Goal: Task Accomplishment & Management: Manage account settings

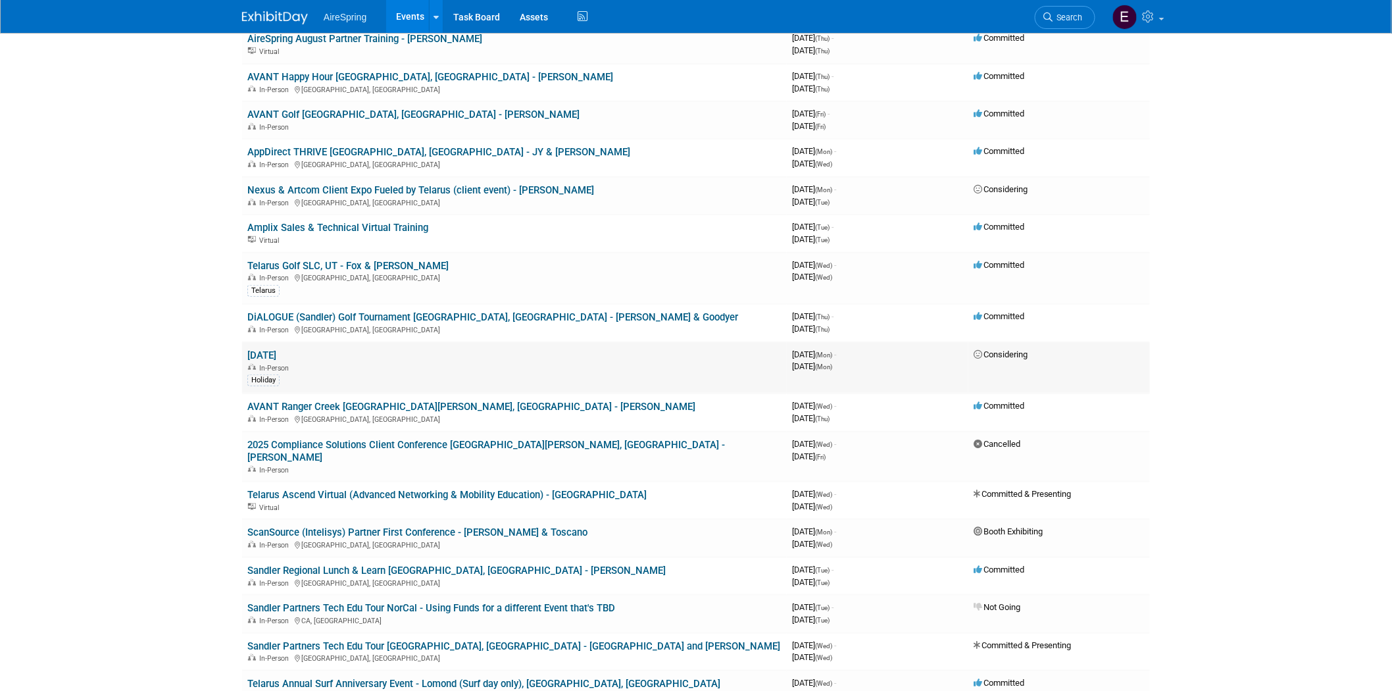
scroll to position [73, 0]
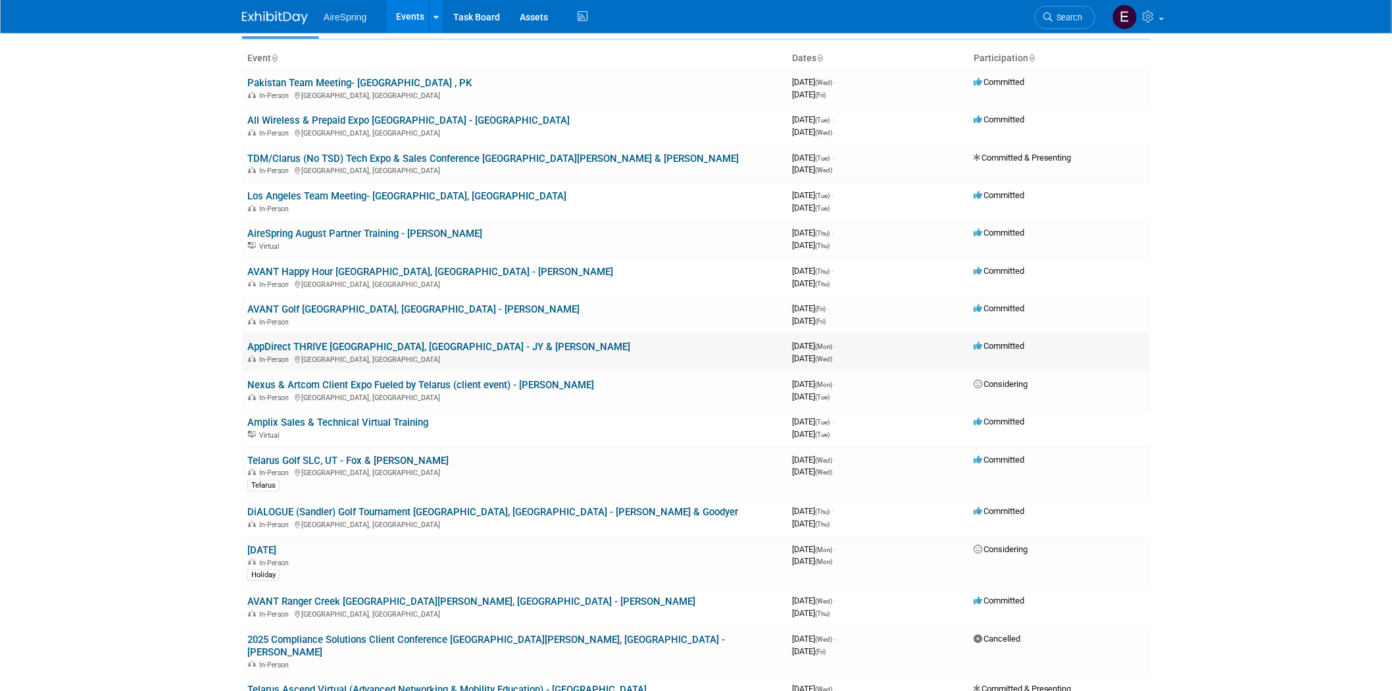
click at [386, 342] on link "AppDirect THRIVE [GEOGRAPHIC_DATA], [GEOGRAPHIC_DATA] - JY & [PERSON_NAME]" at bounding box center [438, 347] width 383 height 12
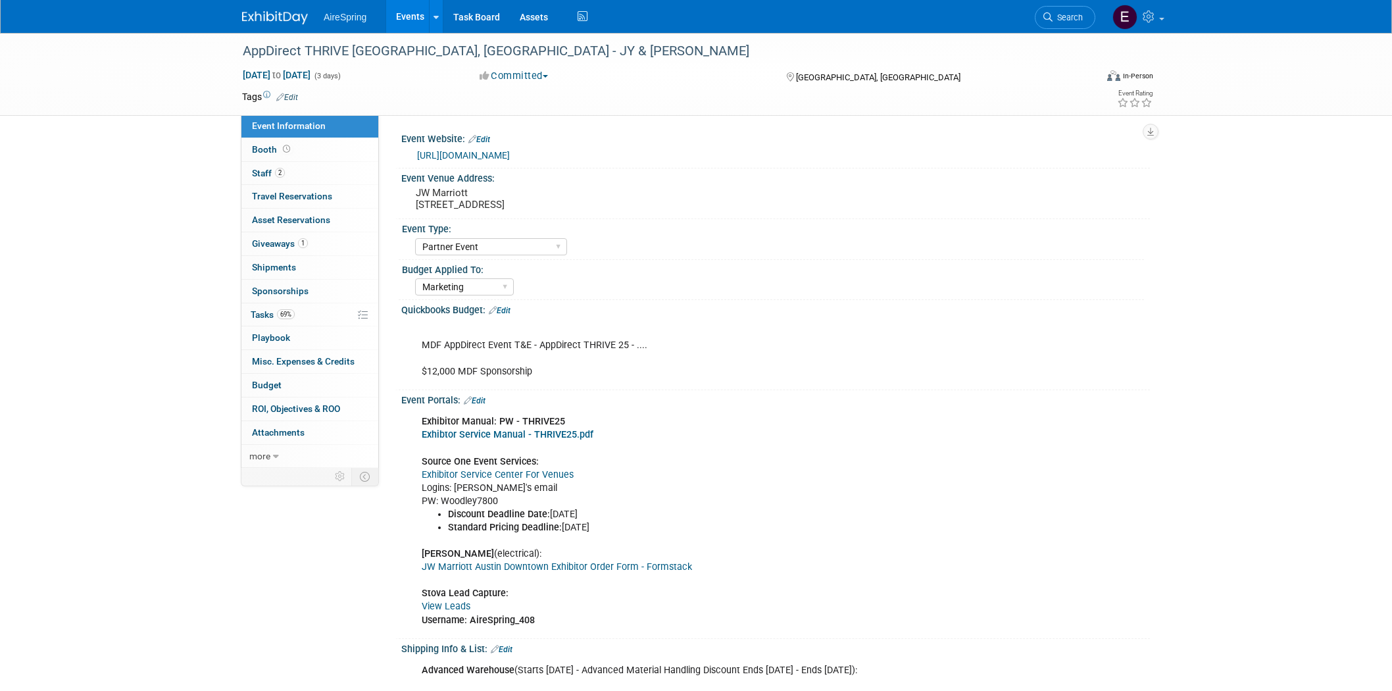
select select "Partner Event"
select select "Marketing"
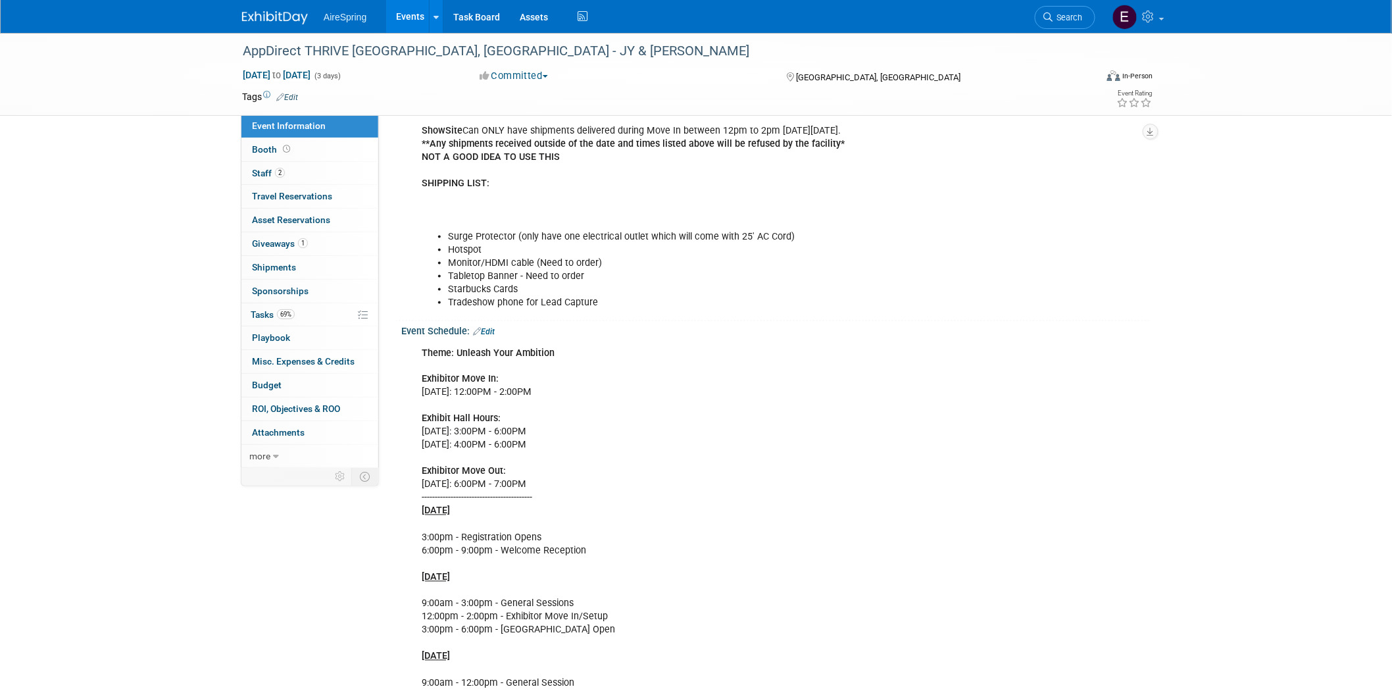
scroll to position [804, 0]
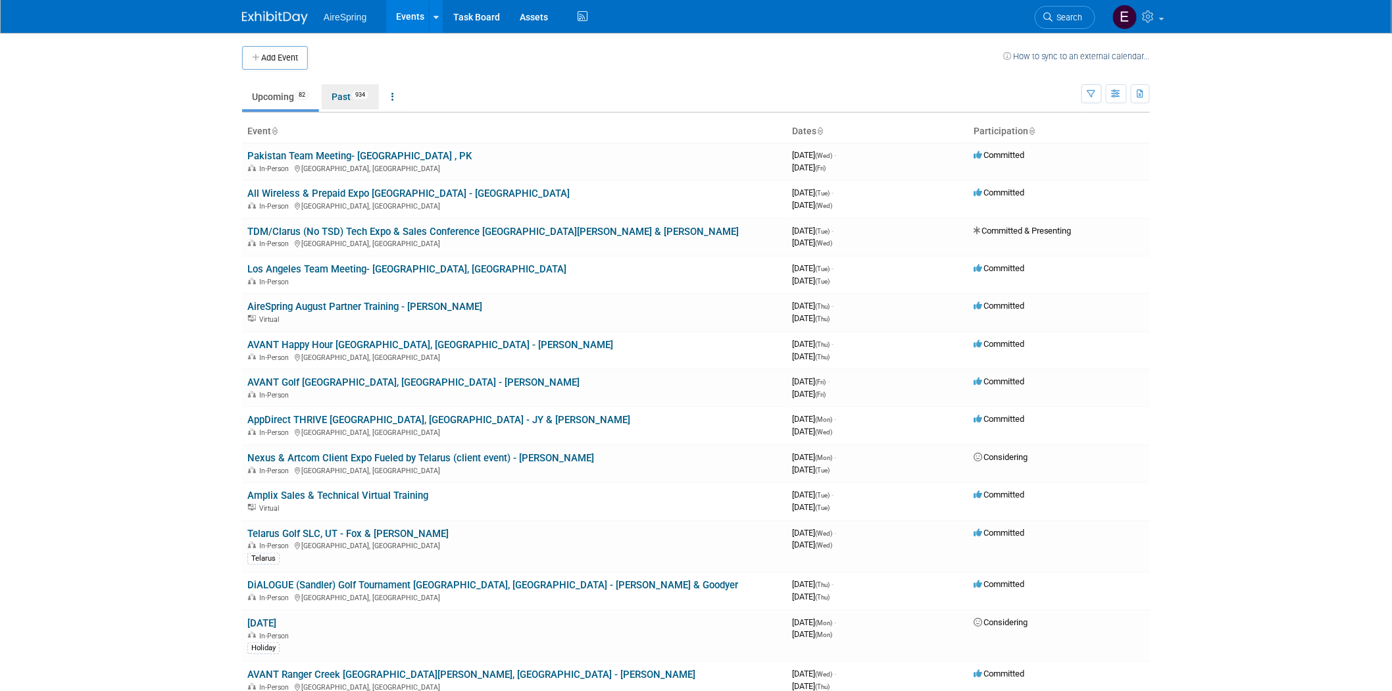
drag, startPoint x: 349, startPoint y: 97, endPoint x: 355, endPoint y: 116, distance: 19.6
click at [349, 97] on link "Past 934" at bounding box center [350, 96] width 57 height 25
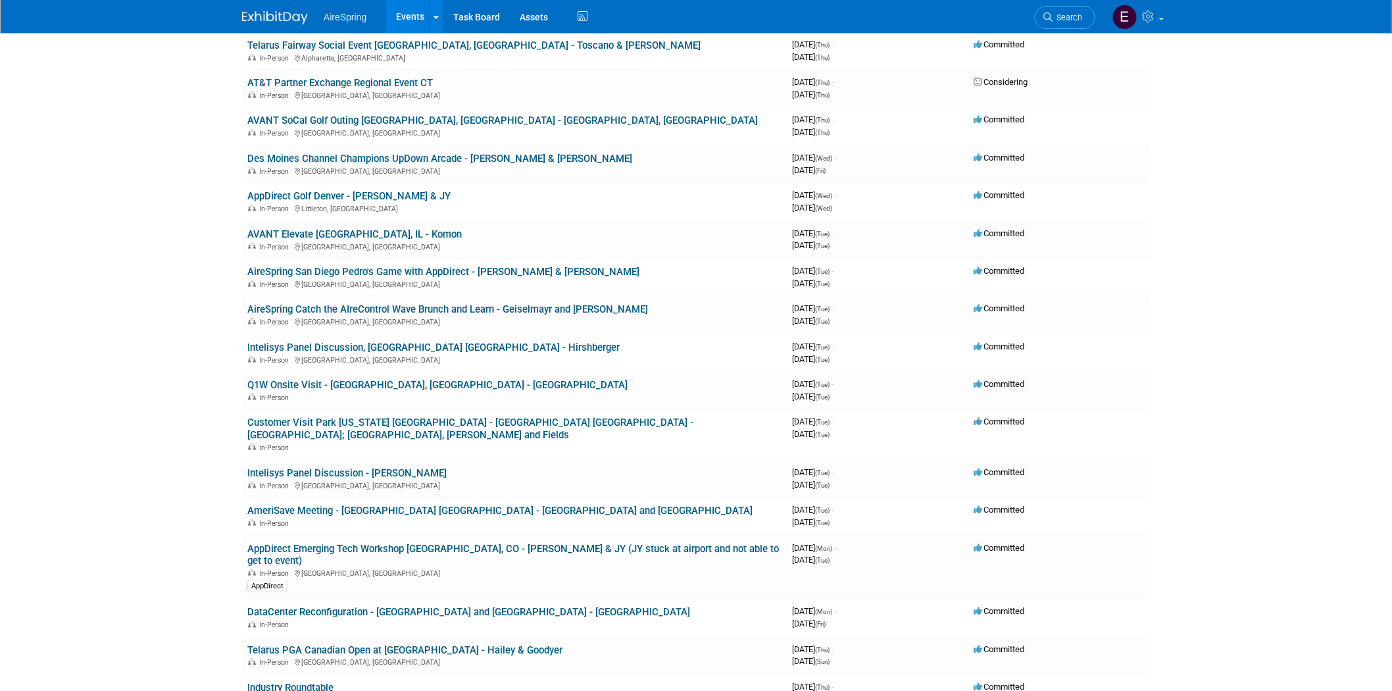
scroll to position [2631, 0]
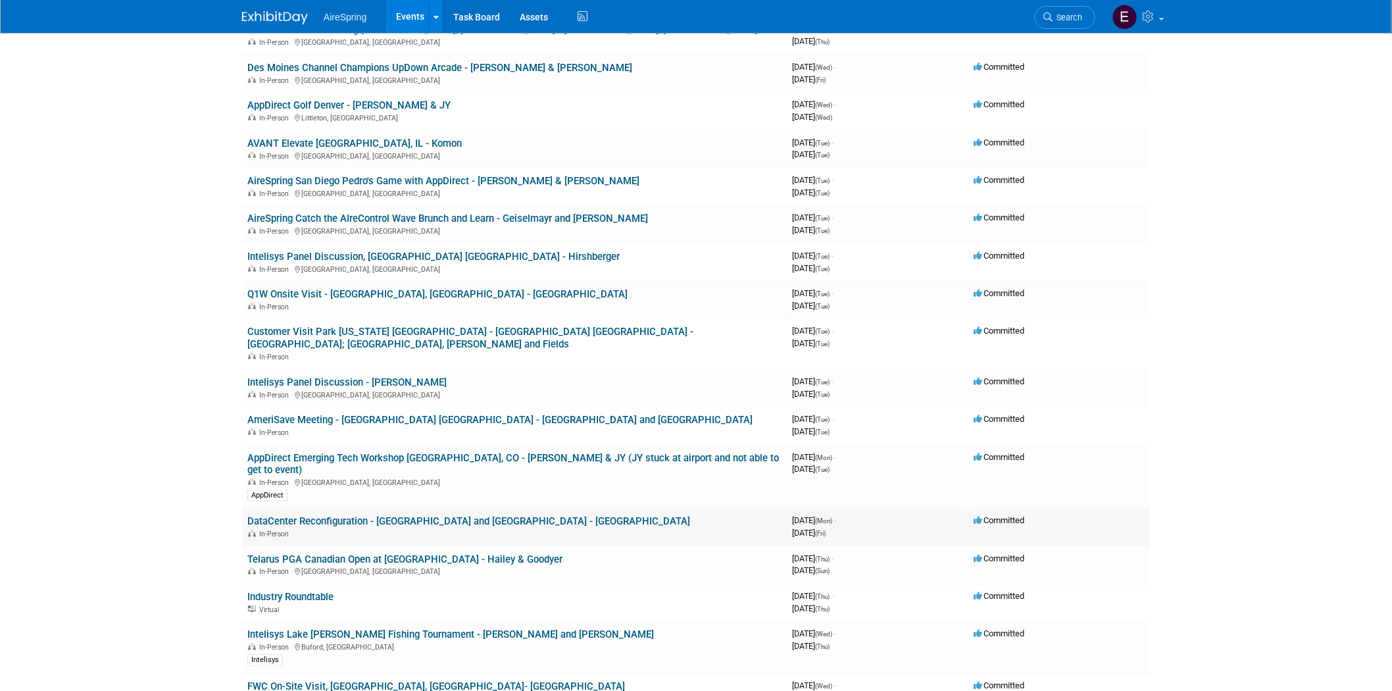
click at [395, 516] on link "DataCenter Reconfiguration - [GEOGRAPHIC_DATA] and [GEOGRAPHIC_DATA] - [GEOGRAP…" at bounding box center [468, 522] width 443 height 12
click at [0, 0] on div at bounding box center [0, 0] width 0 height 0
click at [494, 516] on link "DataCenter Reconfiguration - [GEOGRAPHIC_DATA] and [GEOGRAPHIC_DATA] - [GEOGRAP…" at bounding box center [468, 522] width 443 height 12
click at [505, 516] on link "DataCenter Reconfiguration - [GEOGRAPHIC_DATA] and [GEOGRAPHIC_DATA] - [GEOGRAP…" at bounding box center [468, 522] width 443 height 12
click at [0, 0] on div at bounding box center [0, 0] width 0 height 0
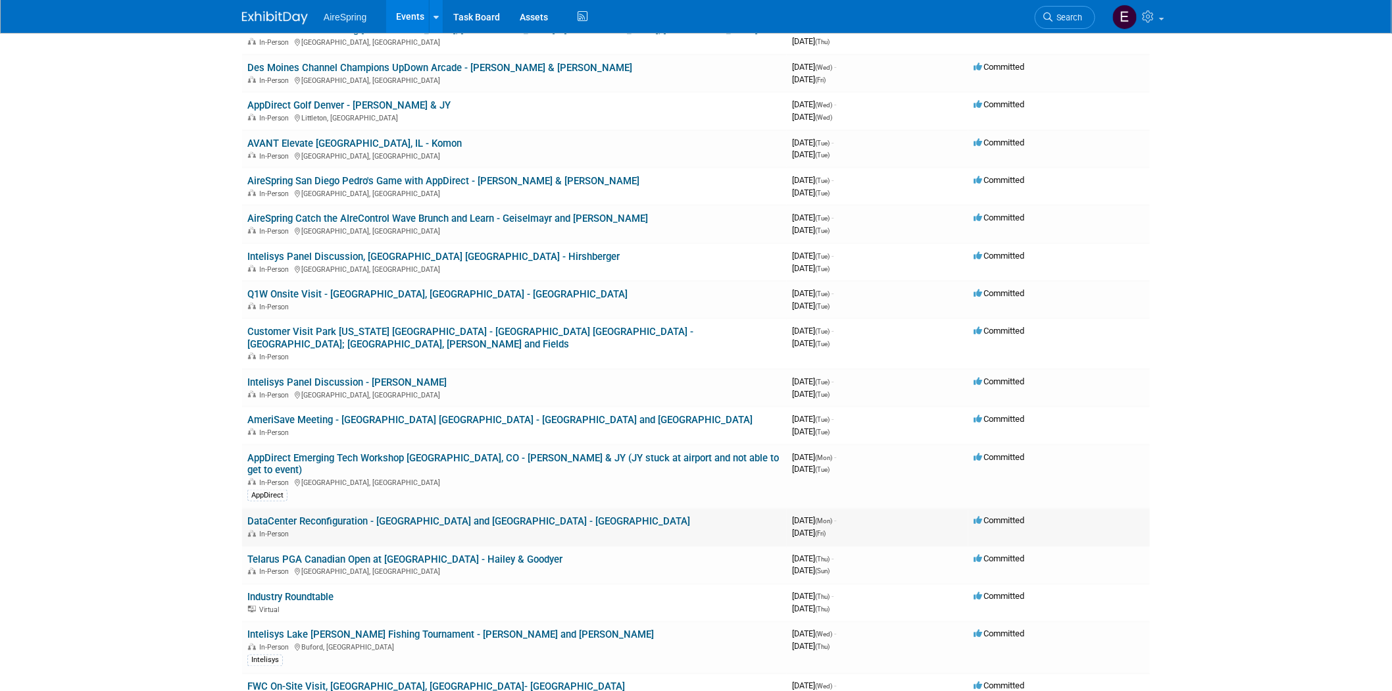
click at [511, 516] on link "DataCenter Reconfiguration - [GEOGRAPHIC_DATA] and [GEOGRAPHIC_DATA] - [GEOGRAP…" at bounding box center [468, 522] width 443 height 12
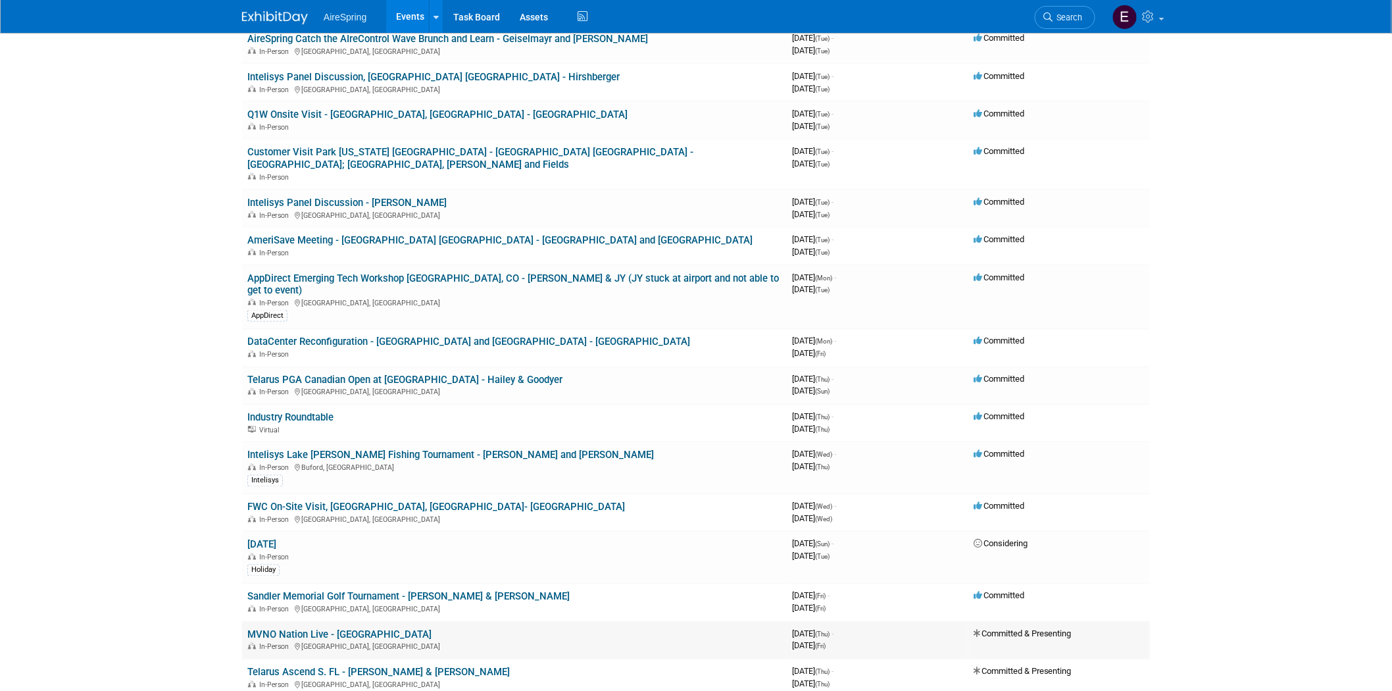
scroll to position [2996, 0]
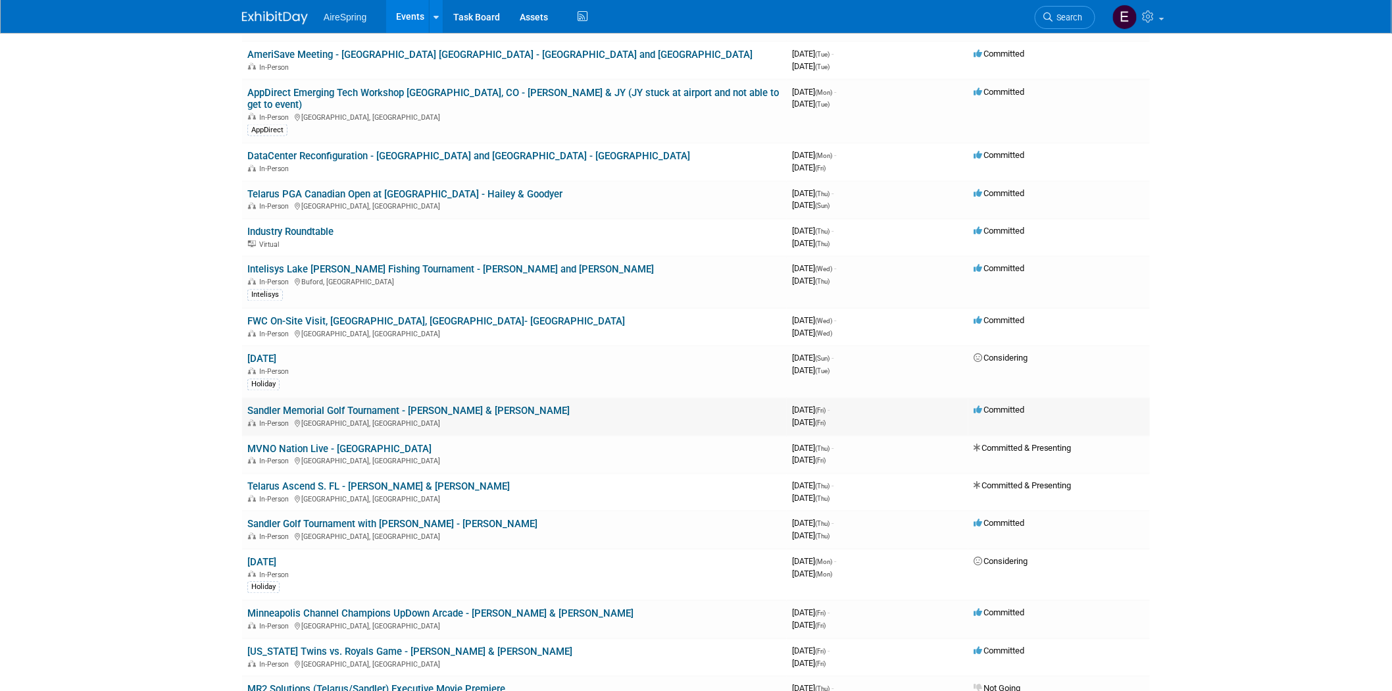
click at [364, 405] on link "Sandler Memorial Golf Tournament - [PERSON_NAME] & [PERSON_NAME]" at bounding box center [408, 411] width 322 height 12
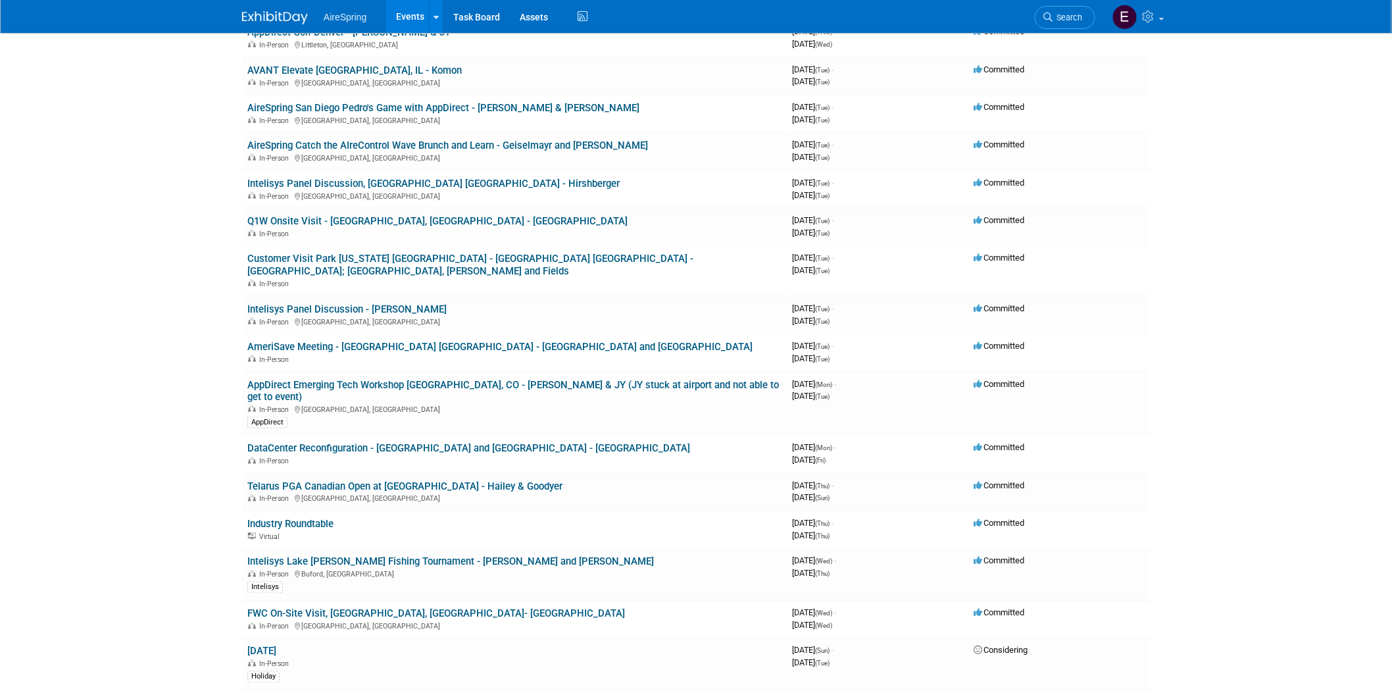
scroll to position [2631, 0]
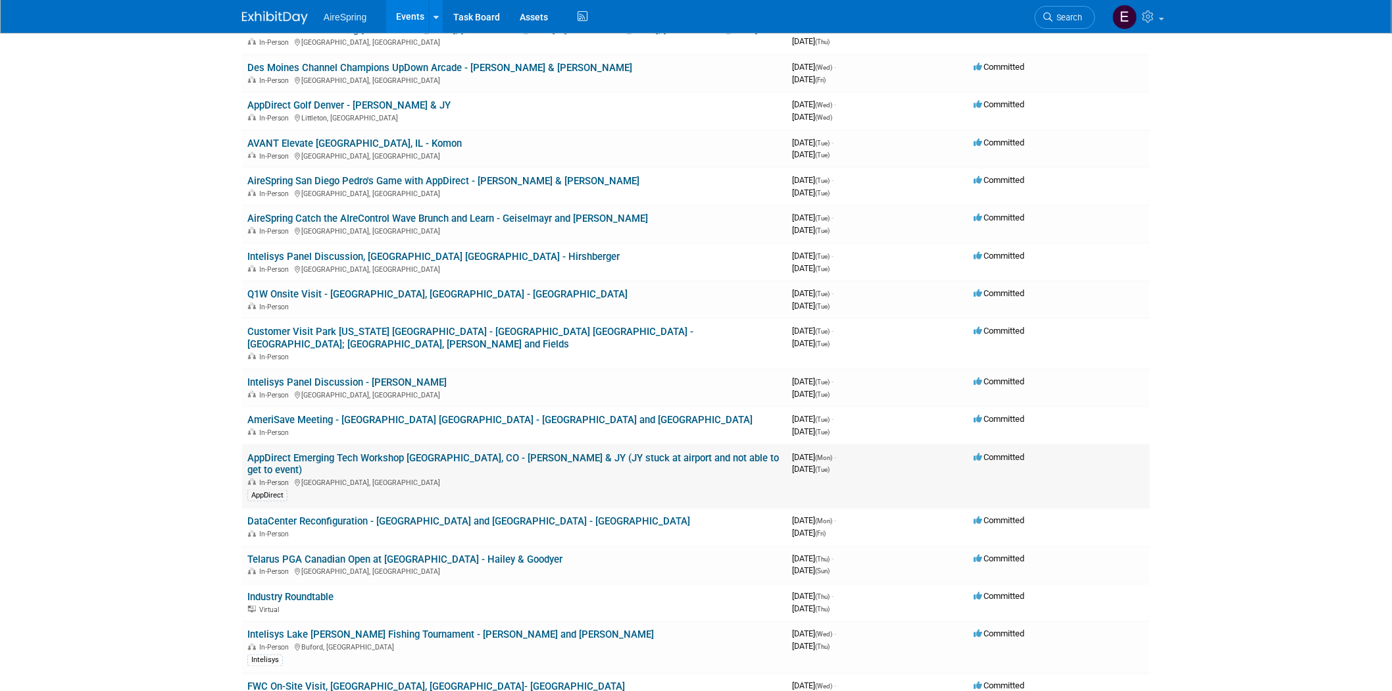
click at [476, 452] on link "AppDirect Emerging Tech Workshop [GEOGRAPHIC_DATA], CO - [PERSON_NAME] & JY (JY…" at bounding box center [512, 464] width 531 height 24
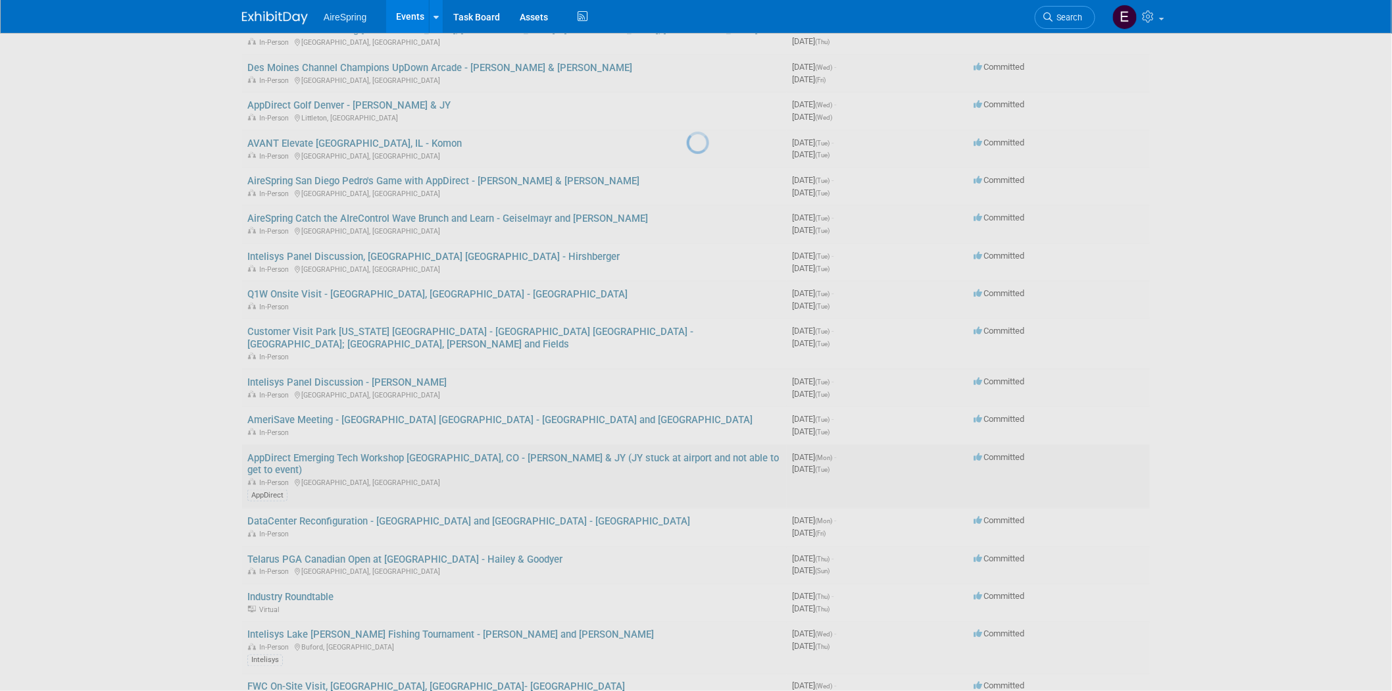
click at [687, 316] on div at bounding box center [696, 345] width 18 height 691
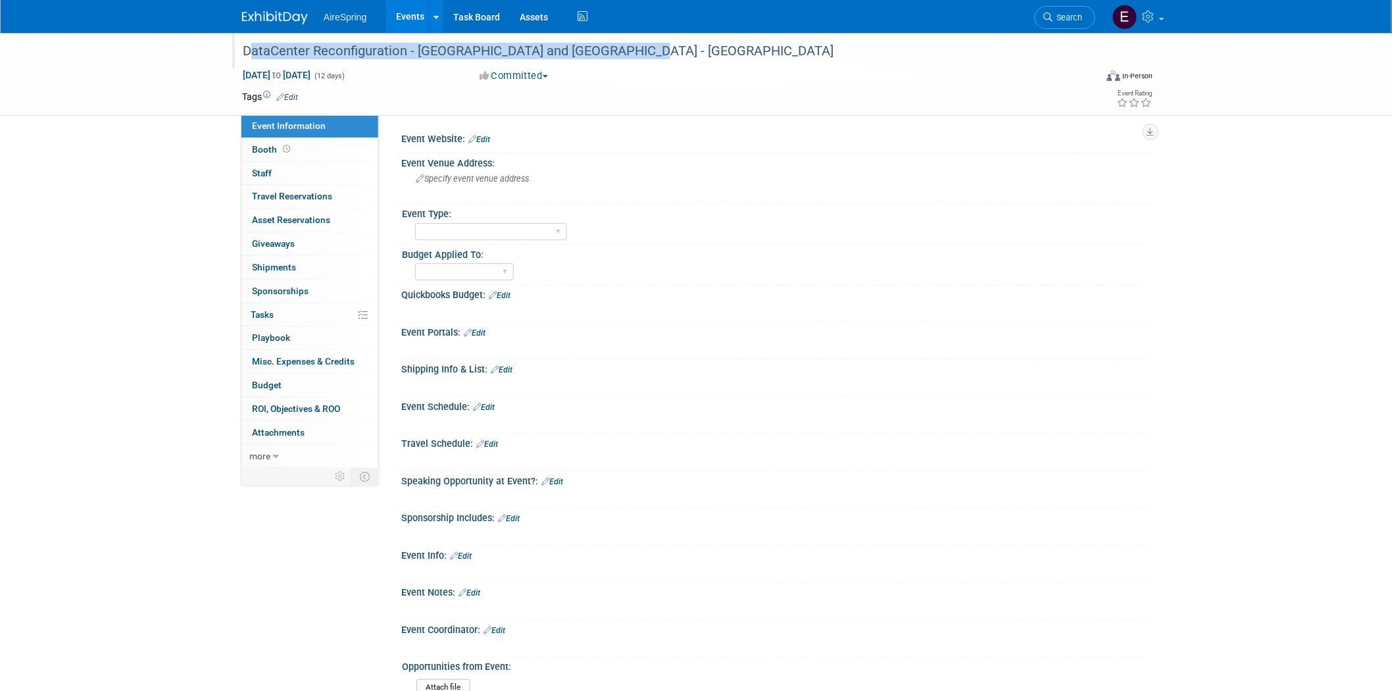
drag, startPoint x: 241, startPoint y: 47, endPoint x: 656, endPoint y: 49, distance: 415.0
click at [656, 49] on div "DataCenter Reconfiguration - [GEOGRAPHIC_DATA] and [GEOGRAPHIC_DATA] - [GEOGRAP…" at bounding box center [656, 51] width 837 height 24
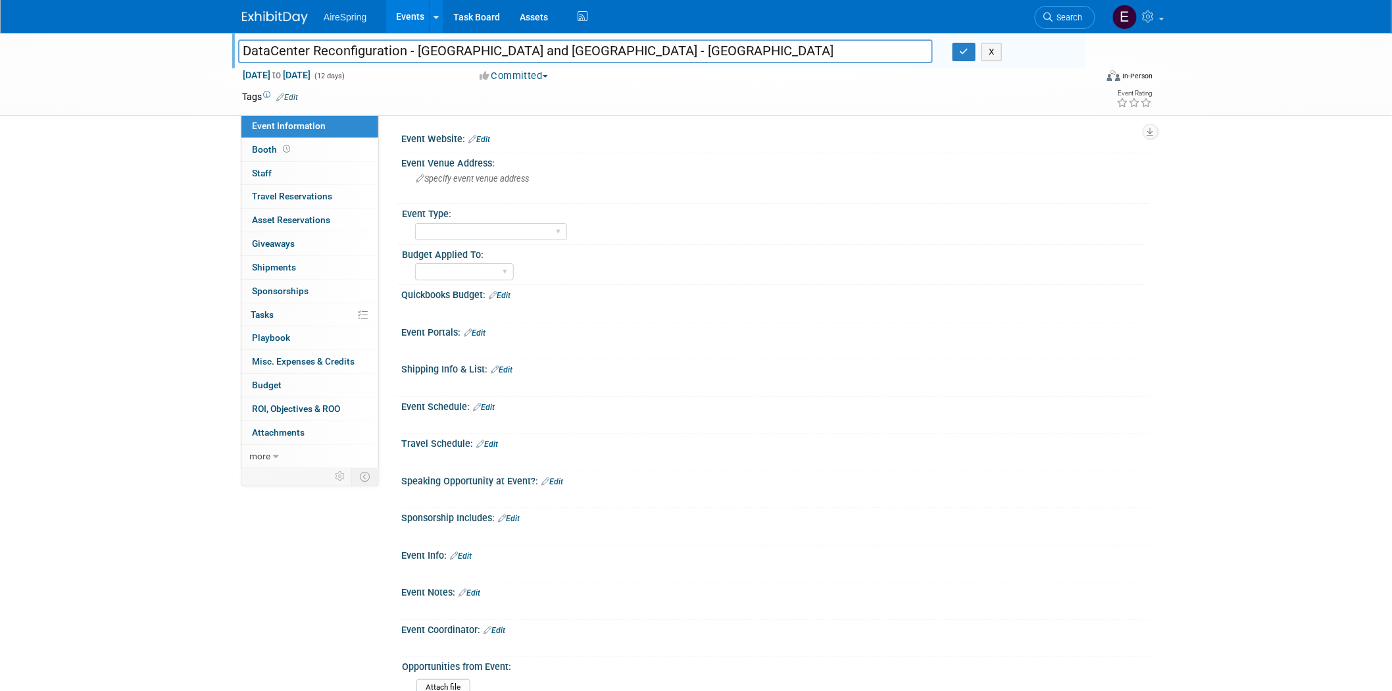
drag, startPoint x: 239, startPoint y: 47, endPoint x: 646, endPoint y: 47, distance: 407.1
click at [646, 47] on input "DataCenter Reconfiguration - [GEOGRAPHIC_DATA] and [GEOGRAPHIC_DATA] - [GEOGRAP…" at bounding box center [585, 50] width 695 height 23
click at [268, 172] on span "Staff 0" at bounding box center [262, 173] width 20 height 11
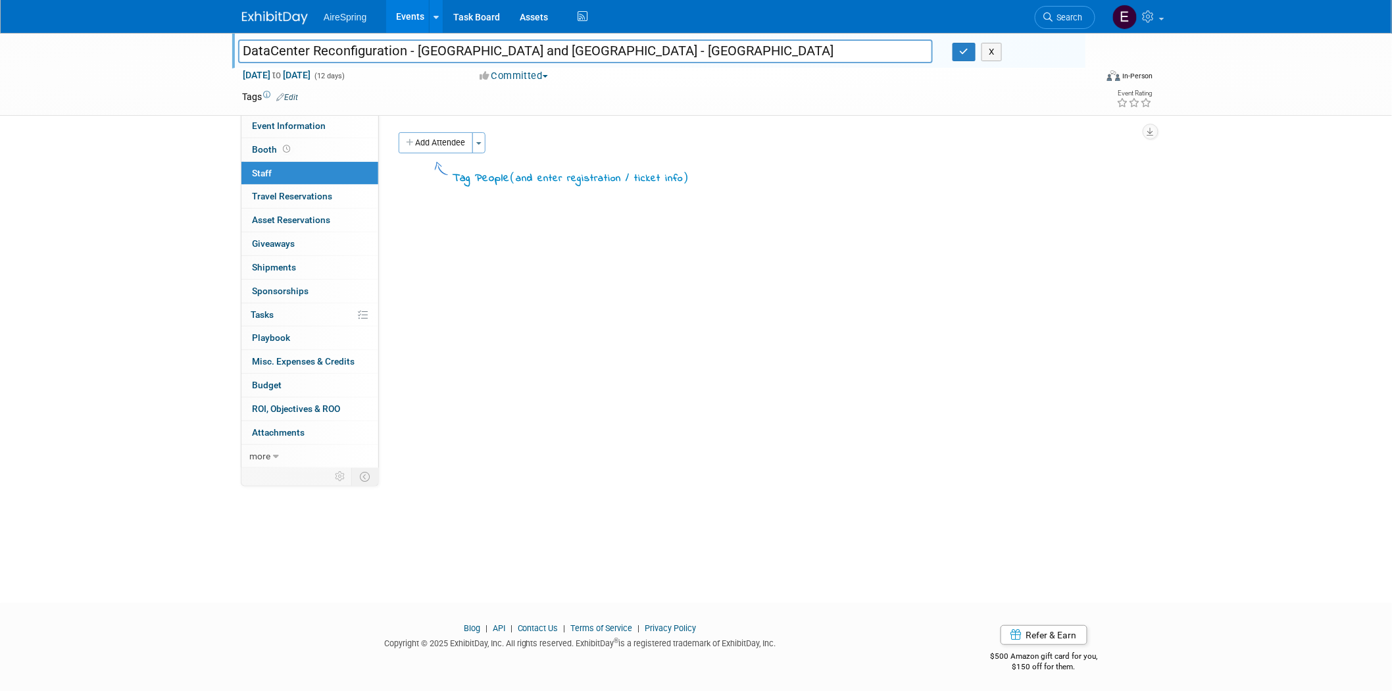
click at [114, 64] on div "DataCenter Reconfiguration - Dallas and Los Angeles - Alvarenga DataCenter Reco…" at bounding box center [696, 74] width 1392 height 83
drag, startPoint x: 245, startPoint y: 49, endPoint x: 554, endPoint y: 53, distance: 309.1
click at [554, 53] on input "DataCenter Reconfiguration - [GEOGRAPHIC_DATA] and [GEOGRAPHIC_DATA] - [GEOGRAP…" at bounding box center [585, 50] width 695 height 23
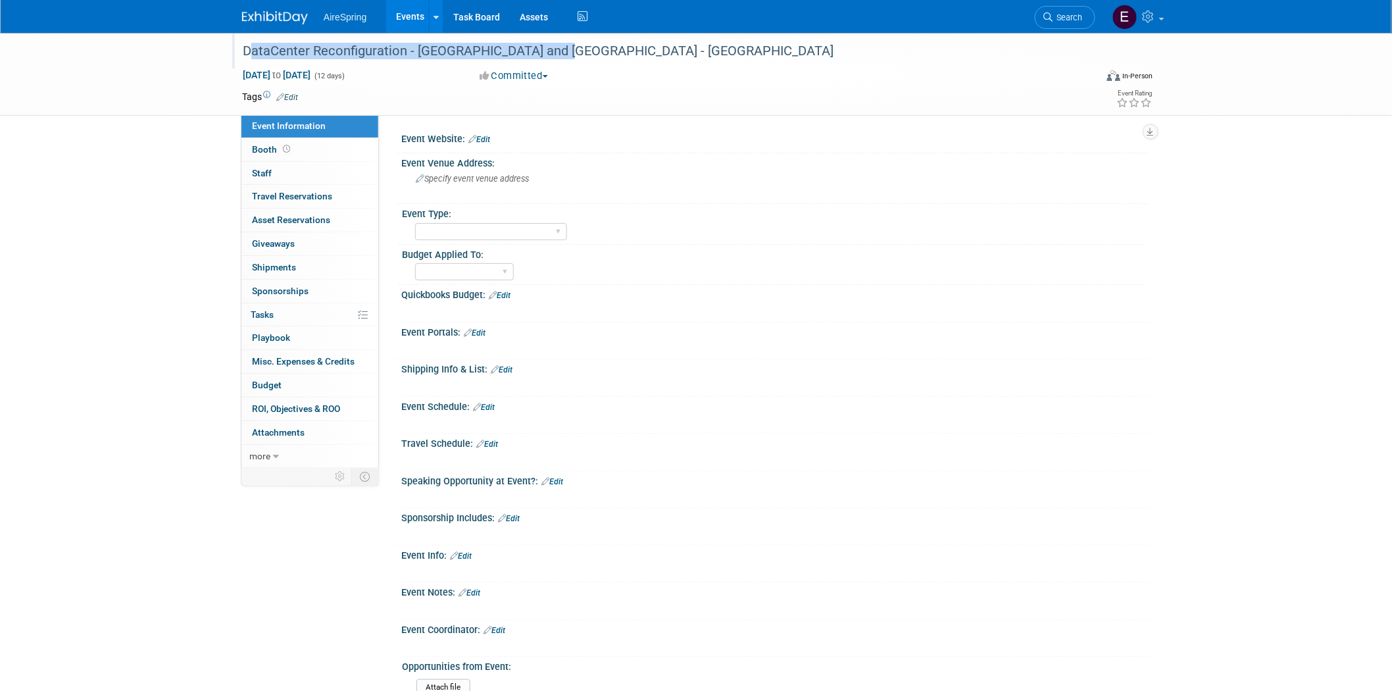
drag, startPoint x: 240, startPoint y: 49, endPoint x: 553, endPoint y: 57, distance: 313.2
click at [553, 57] on div "DataCenter Reconfiguration - [GEOGRAPHIC_DATA] and [GEOGRAPHIC_DATA] - [GEOGRAP…" at bounding box center [656, 51] width 837 height 24
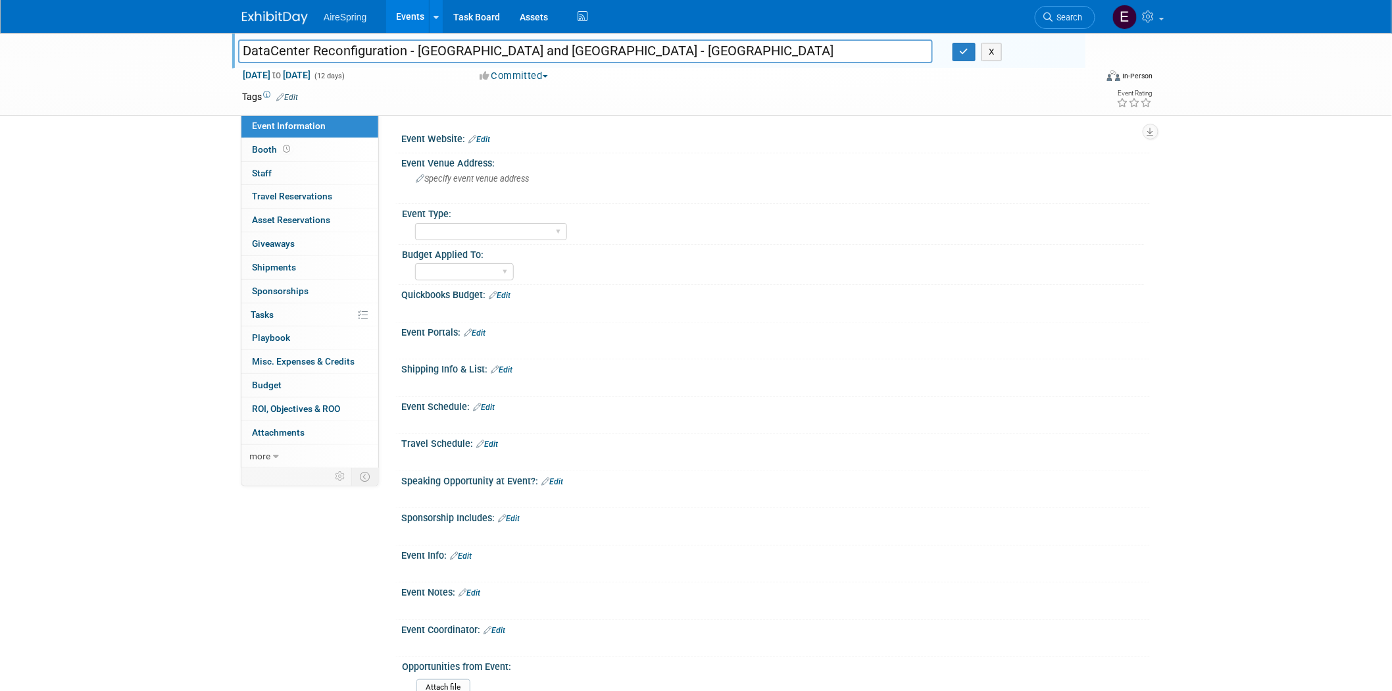
drag, startPoint x: 239, startPoint y: 48, endPoint x: 551, endPoint y: 58, distance: 311.9
click at [551, 58] on input "DataCenter Reconfiguration - [GEOGRAPHIC_DATA] and [GEOGRAPHIC_DATA] - [GEOGRAP…" at bounding box center [585, 50] width 695 height 23
paste input "0012245815747"
type input "0012245815747 - Alvarenga"
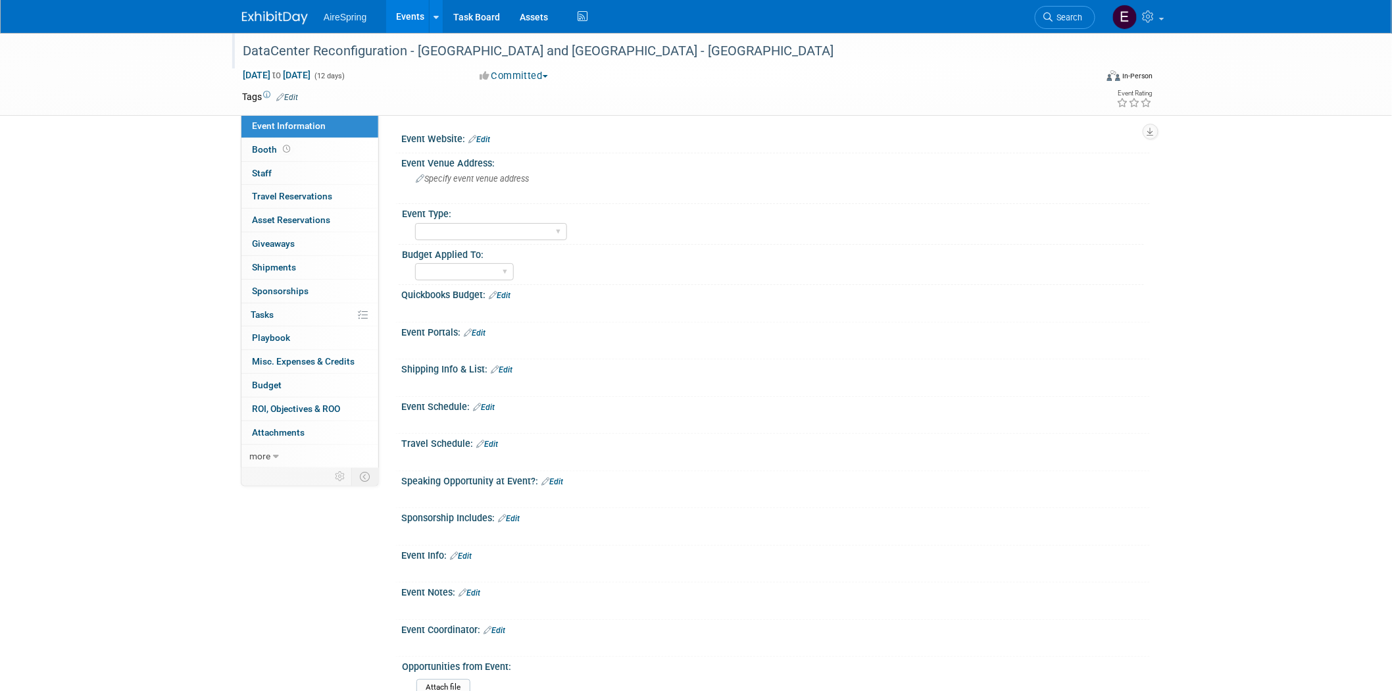
click at [321, 55] on div "DataCenter Reconfiguration - [GEOGRAPHIC_DATA] and [GEOGRAPHIC_DATA] - [GEOGRAP…" at bounding box center [656, 51] width 837 height 24
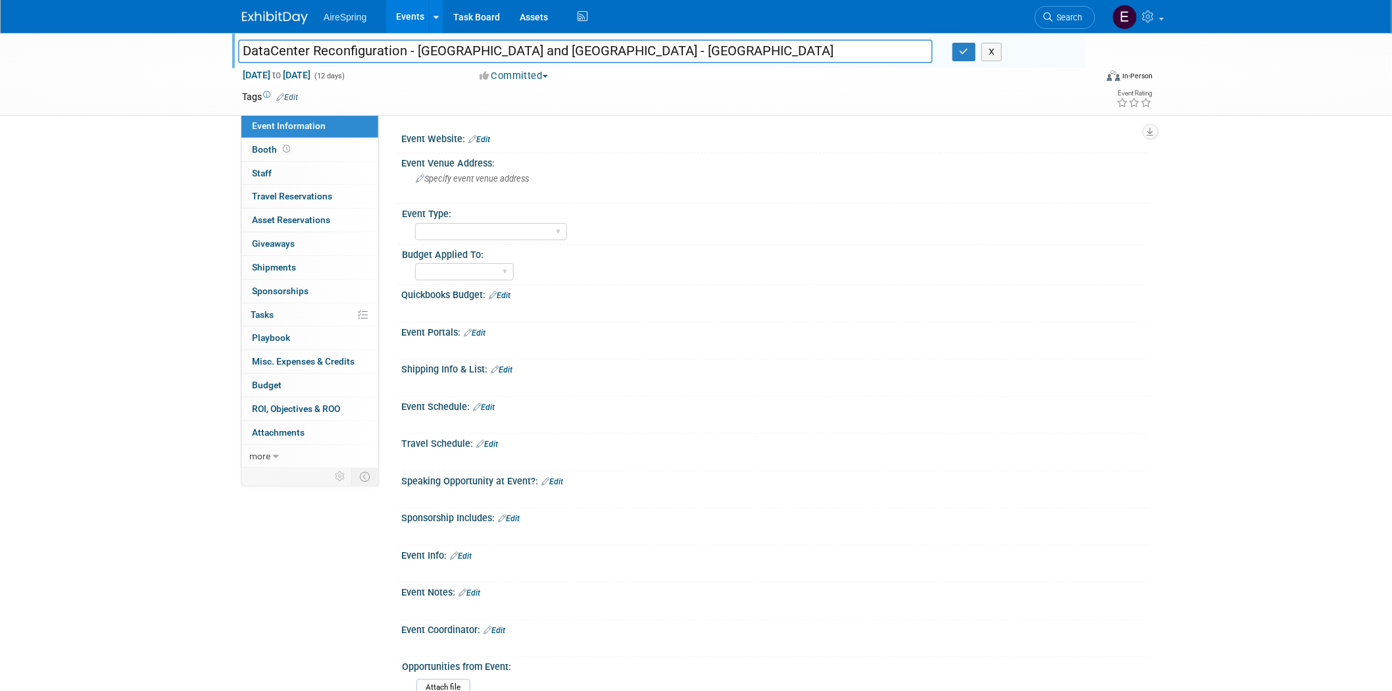
drag, startPoint x: 234, startPoint y: 46, endPoint x: 385, endPoint y: 50, distance: 151.3
click at [385, 50] on div "DataCenter Reconfiguration - [GEOGRAPHIC_DATA] and [GEOGRAPHIC_DATA] - [GEOGRAP…" at bounding box center [585, 53] width 714 height 20
drag, startPoint x: 249, startPoint y: 47, endPoint x: 550, endPoint y: 51, distance: 301.9
click at [550, 51] on input "DataCenter Reconfiguration - [GEOGRAPHIC_DATA] and [GEOGRAPHIC_DATA] - [GEOGRAP…" at bounding box center [585, 50] width 695 height 23
click at [113, 73] on div "DataCenter Reconfiguration - Dallas and Los Angeles - Alvarenga DataCenter Reco…" at bounding box center [696, 74] width 1392 height 83
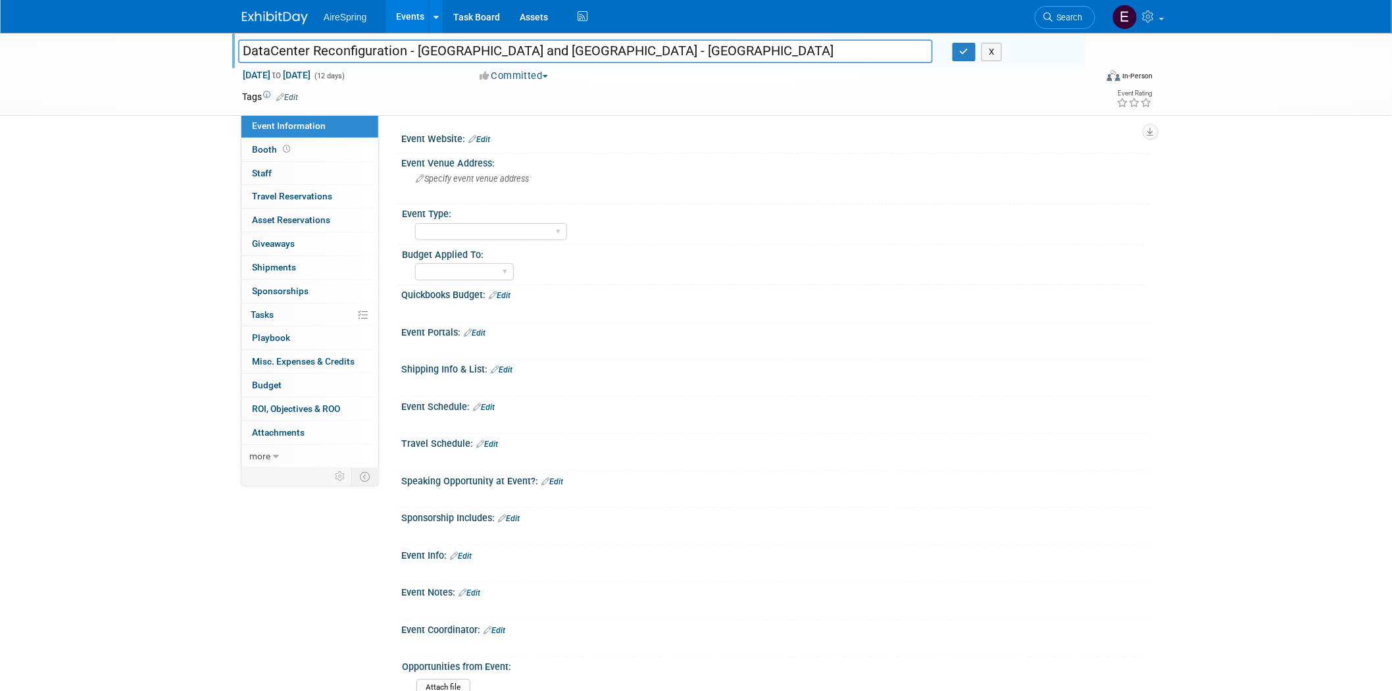
drag, startPoint x: 257, startPoint y: 48, endPoint x: 655, endPoint y: 61, distance: 398.1
click at [655, 59] on input "DataCenter Reconfiguration - [GEOGRAPHIC_DATA] and [GEOGRAPHIC_DATA] - [GEOGRAP…" at bounding box center [585, 50] width 695 height 23
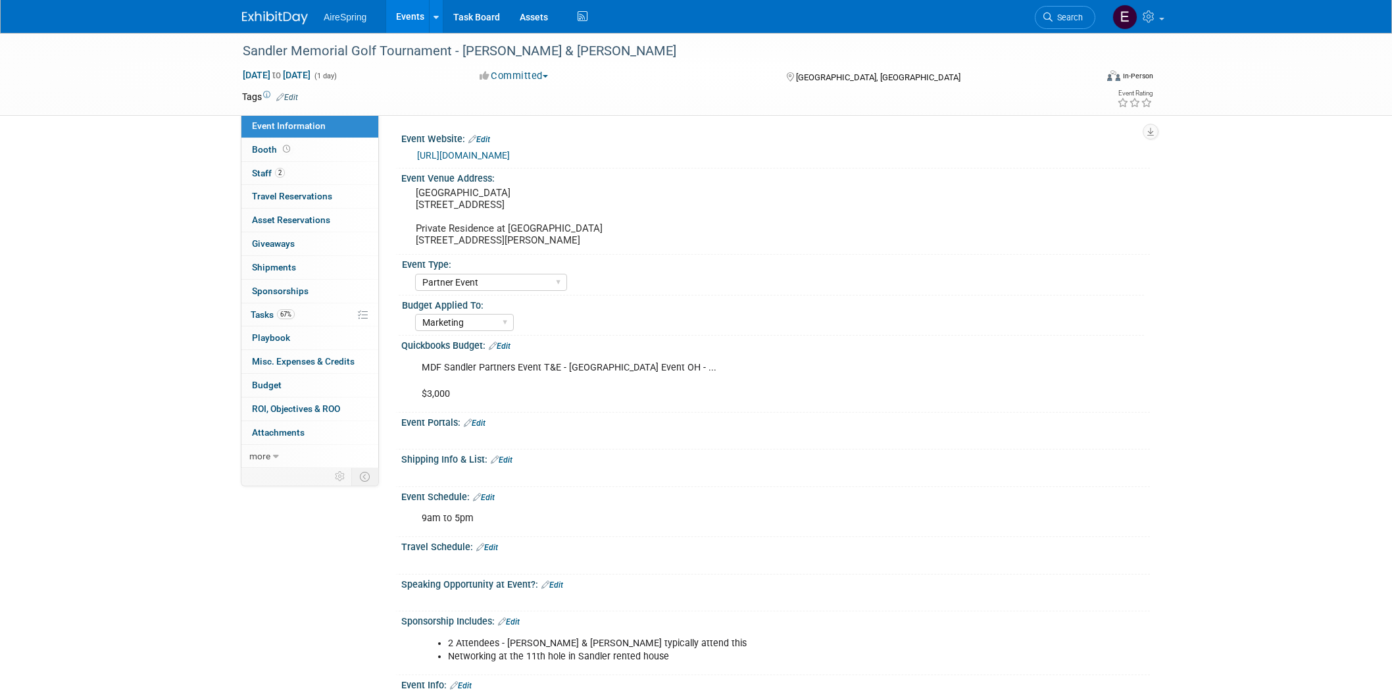
select select "Partner Event"
select select "Marketing"
drag, startPoint x: 239, startPoint y: 50, endPoint x: 447, endPoint y: 50, distance: 207.8
click at [447, 50] on div "Sandler Memorial Golf Tournament - [PERSON_NAME] & [PERSON_NAME]" at bounding box center [656, 51] width 837 height 24
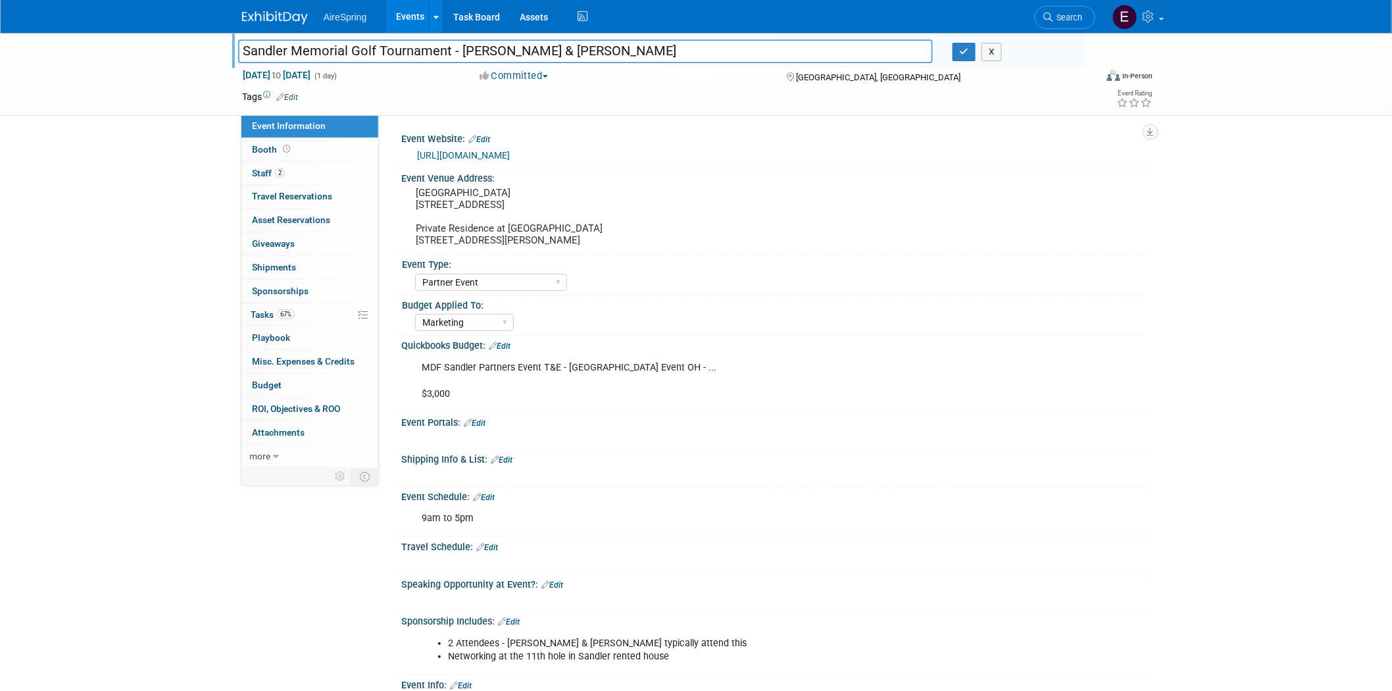
drag, startPoint x: 239, startPoint y: 48, endPoint x: 449, endPoint y: 51, distance: 209.8
click at [449, 51] on input "Sandler Memorial Golf Tournament - [PERSON_NAME] & [PERSON_NAME]" at bounding box center [585, 50] width 695 height 23
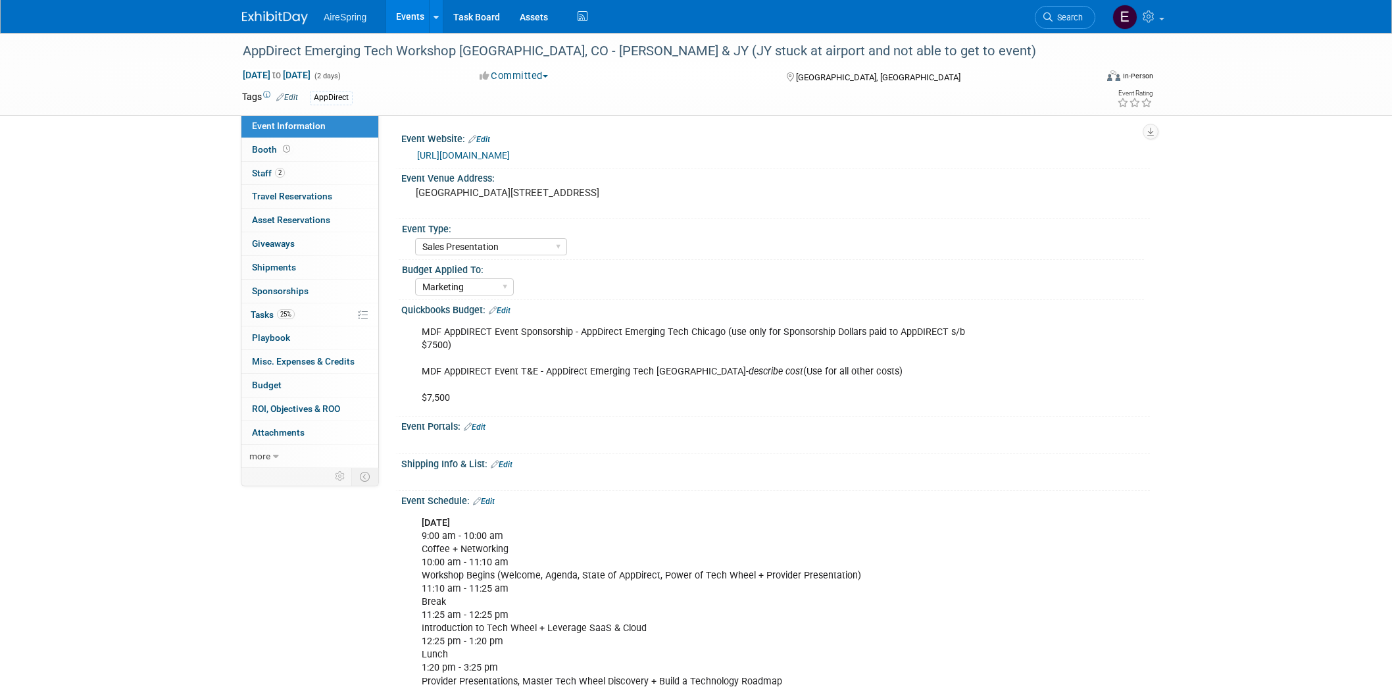
select select "Sales Presentation"
select select "Marketing"
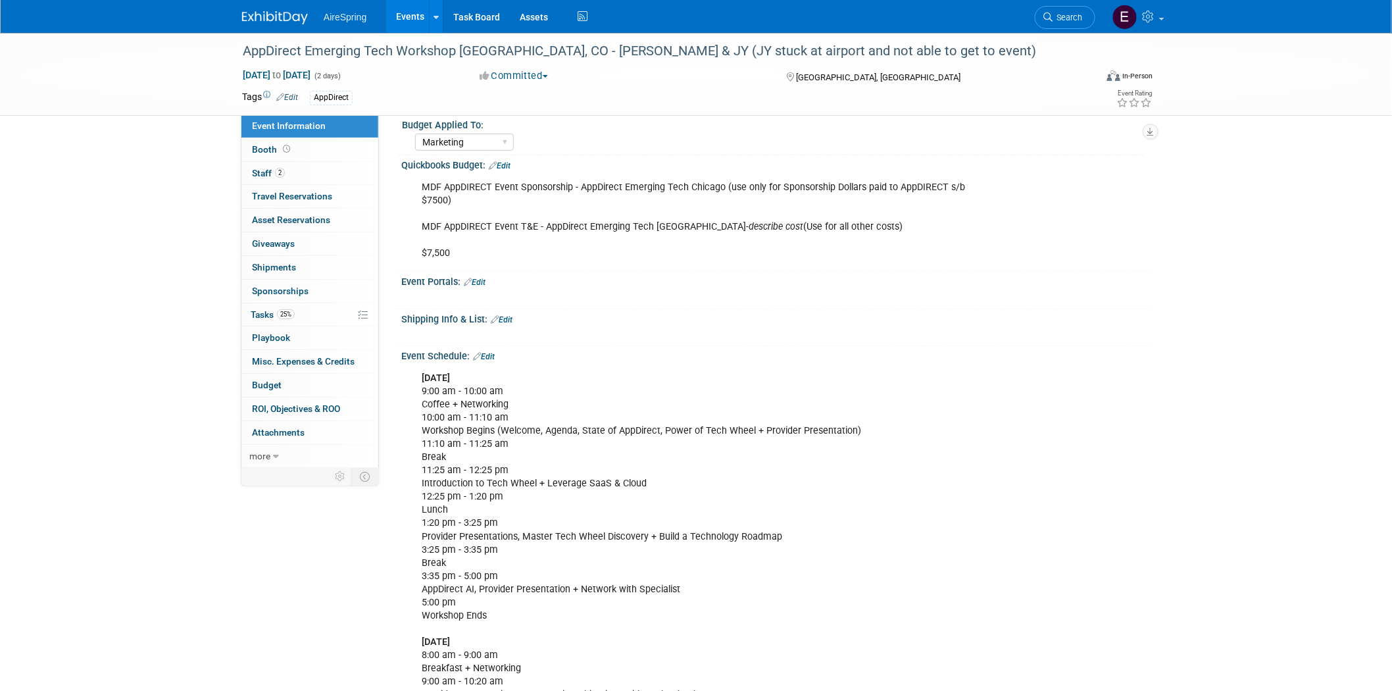
scroll to position [146, 0]
click at [248, 46] on div "AppDirect Emerging Tech Workshop [GEOGRAPHIC_DATA], CO - [PERSON_NAME] & JY (JY…" at bounding box center [656, 51] width 837 height 24
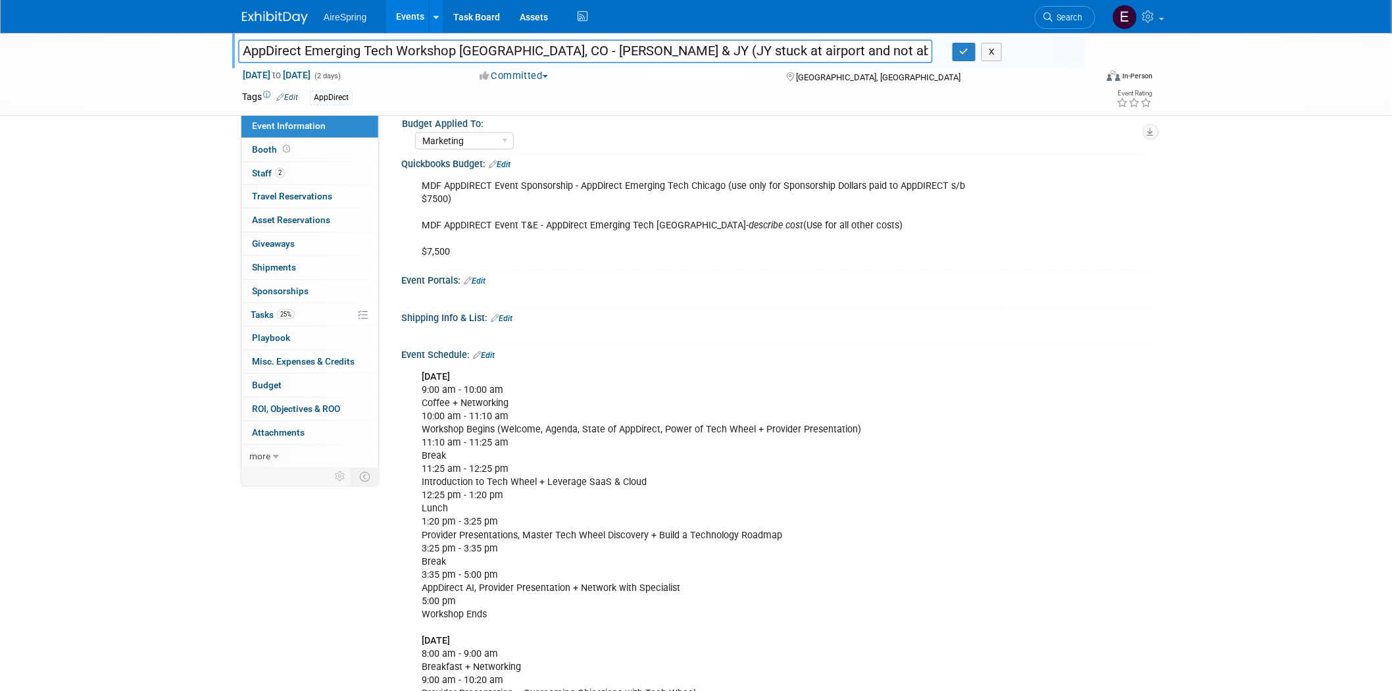
drag, startPoint x: 239, startPoint y: 46, endPoint x: 520, endPoint y: 44, distance: 280.8
click at [520, 44] on input "AppDirect Emerging Tech Workshop [GEOGRAPHIC_DATA], CO - [PERSON_NAME] & JY (JY…" at bounding box center [585, 50] width 695 height 23
drag, startPoint x: 163, startPoint y: 87, endPoint x: 189, endPoint y: 62, distance: 36.3
click at [163, 84] on div "AppDirect Emerging Tech Workshop [GEOGRAPHIC_DATA], CO - [PERSON_NAME] & JY (JY…" at bounding box center [696, 74] width 1392 height 83
drag, startPoint x: 241, startPoint y: 49, endPoint x: 493, endPoint y: 83, distance: 254.8
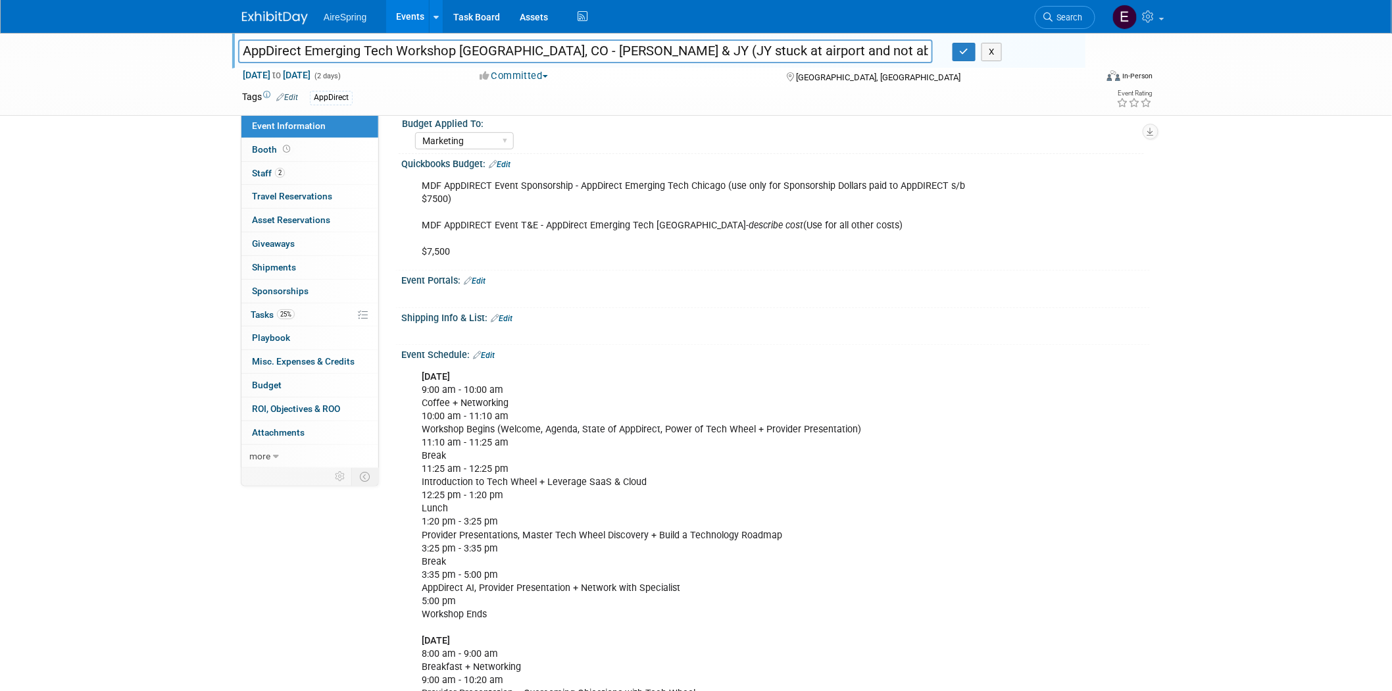
click at [521, 51] on input "AppDirect Emerging Tech Workshop [GEOGRAPHIC_DATA], CO - [PERSON_NAME] & JY (JY…" at bounding box center [585, 50] width 695 height 23
